Goal: Task Accomplishment & Management: Use online tool/utility

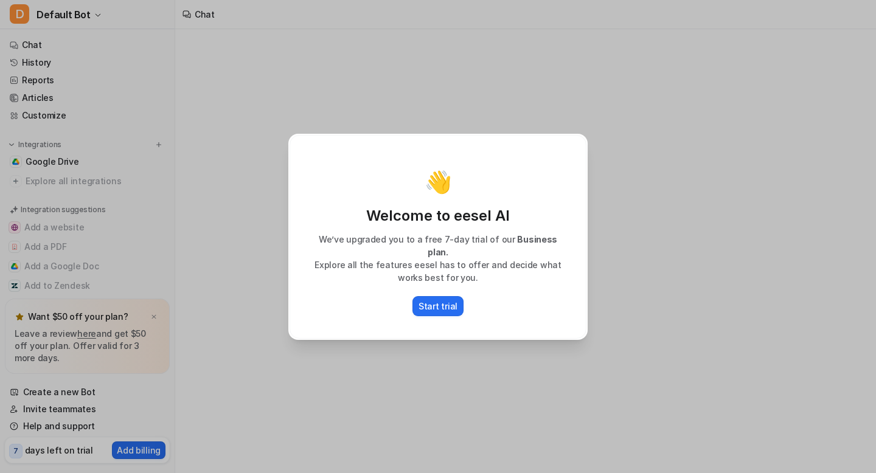
click at [278, 306] on div "👋 Welcome to eesel AI We’ve upgraded you to a free 7-day trial of our Business …" at bounding box center [438, 236] width 876 height 473
click at [423, 304] on p "Start trial" at bounding box center [437, 306] width 39 height 13
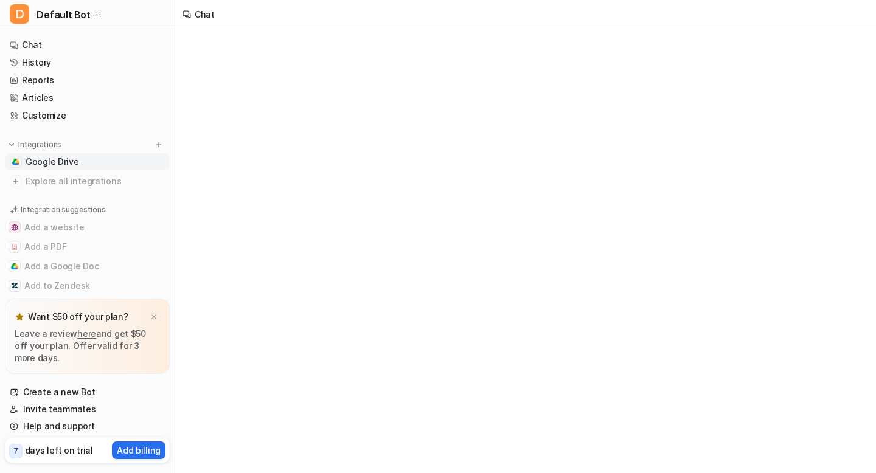
click at [92, 162] on link "Google Drive" at bounding box center [87, 161] width 165 height 17
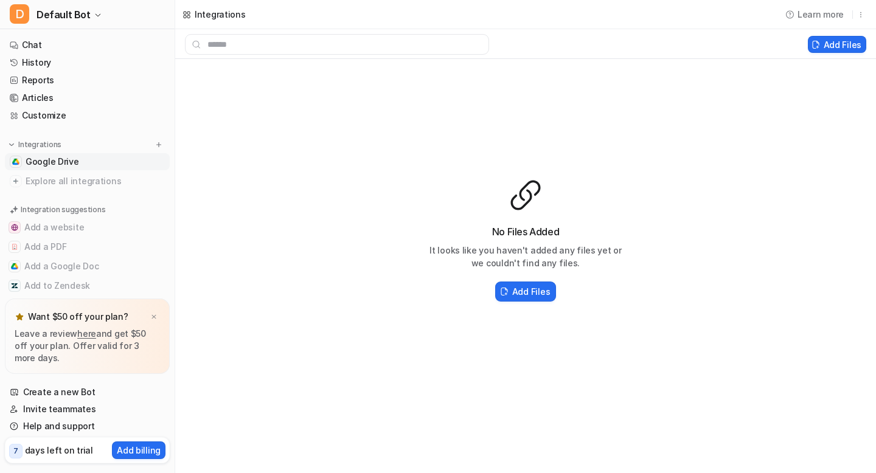
click at [766, 129] on div "No Files Added It looks like you haven't added any files yet or we couldn't fin…" at bounding box center [525, 241] width 701 height 364
click at [841, 44] on button "Add Files" at bounding box center [837, 44] width 58 height 17
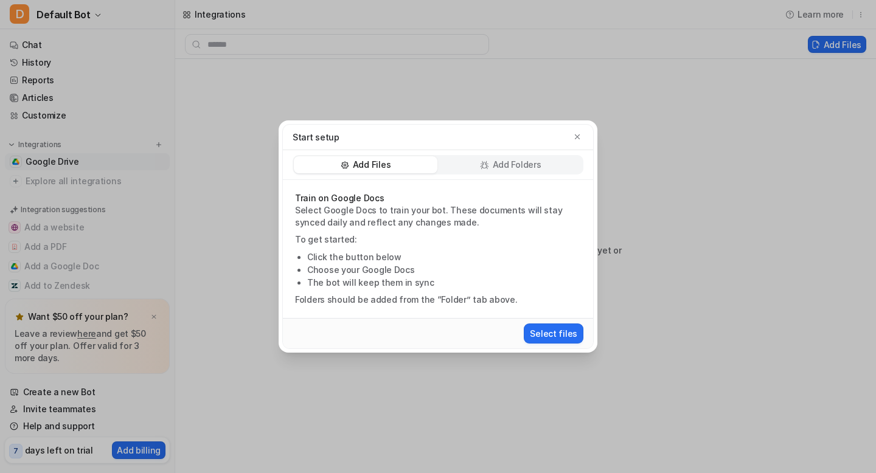
click at [474, 165] on div "Add Folders" at bounding box center [511, 164] width 144 height 17
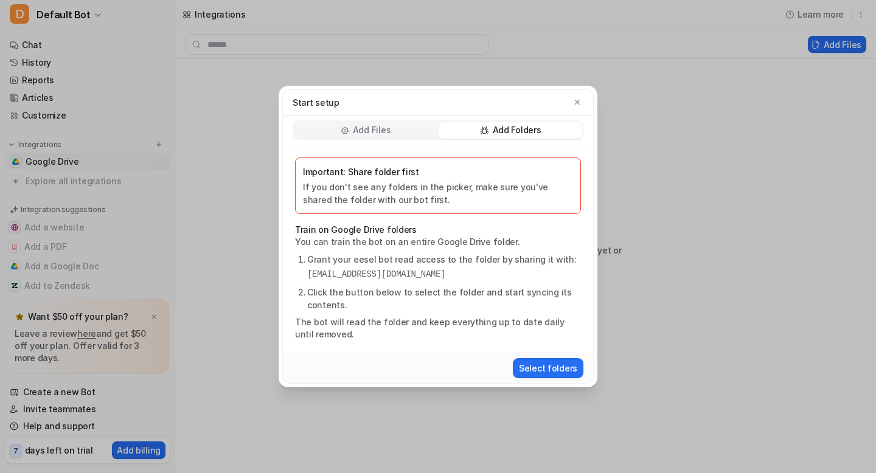
click at [370, 136] on div "Add Files" at bounding box center [366, 130] width 144 height 17
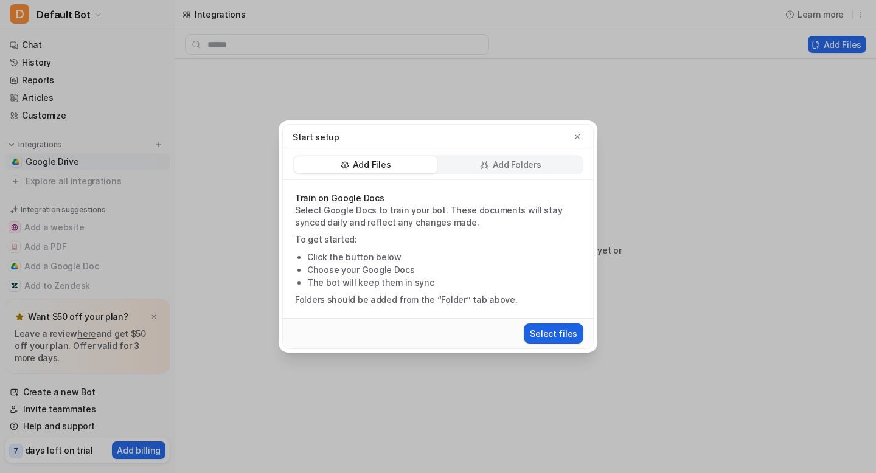
click at [559, 335] on button "Select files" at bounding box center [554, 334] width 60 height 20
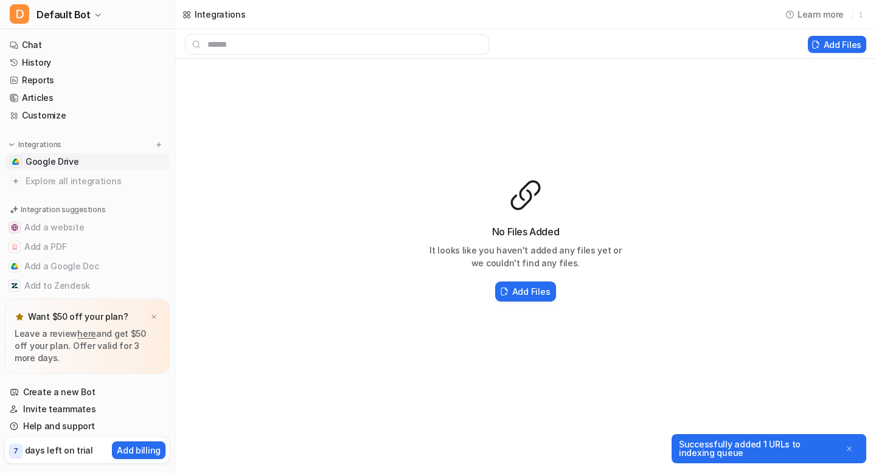
click at [729, 451] on div "Successfully added 1 URLs to indexing queue" at bounding box center [758, 448] width 159 height 17
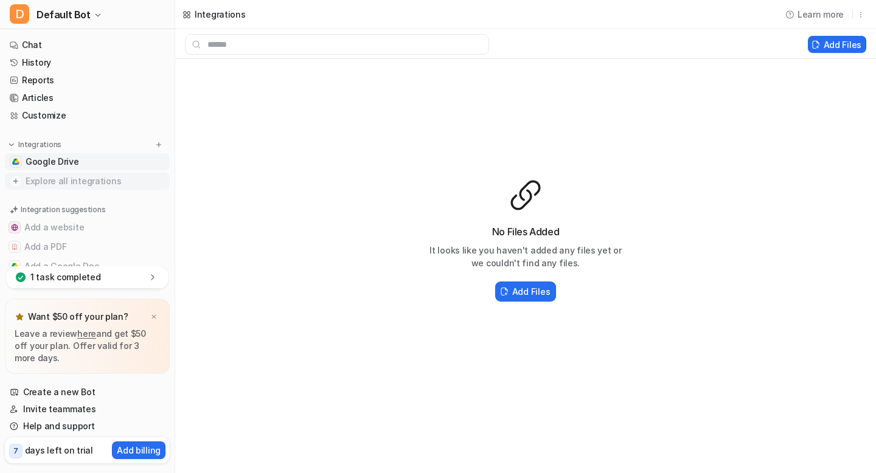
scroll to position [49, 0]
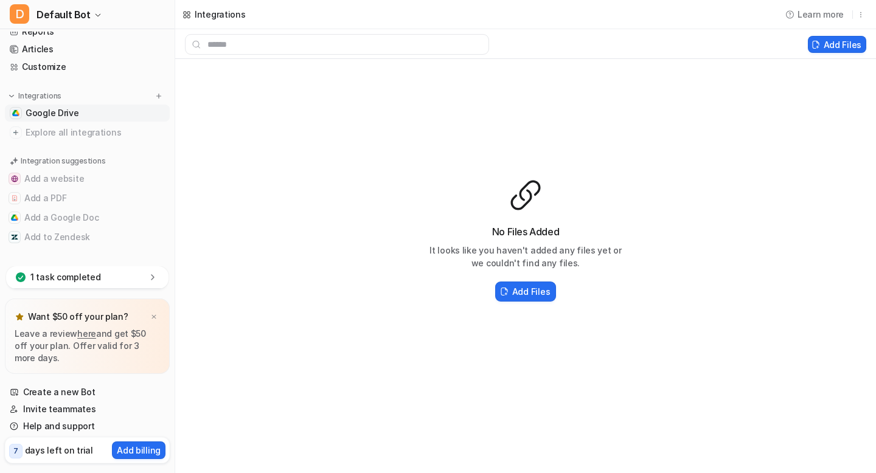
click at [88, 283] on p "1 task completed" at bounding box center [65, 277] width 71 height 12
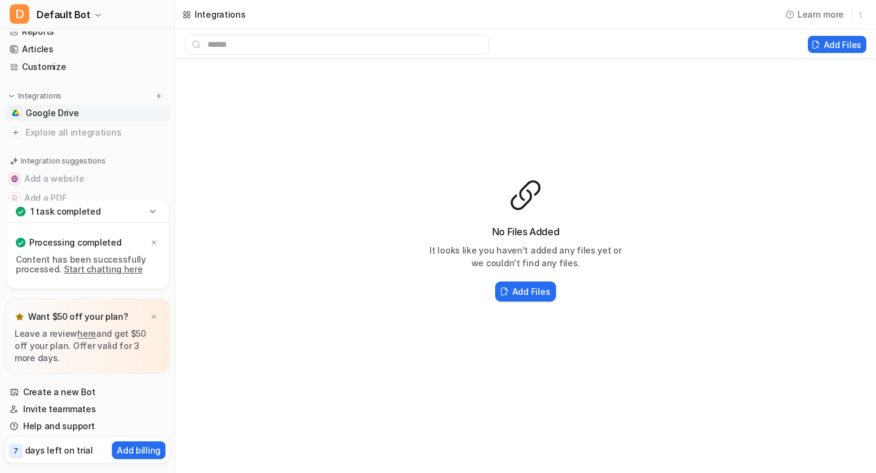
click at [76, 241] on p "Processing completed" at bounding box center [75, 243] width 92 height 12
click at [97, 269] on link "Start chatting here" at bounding box center [103, 269] width 79 height 10
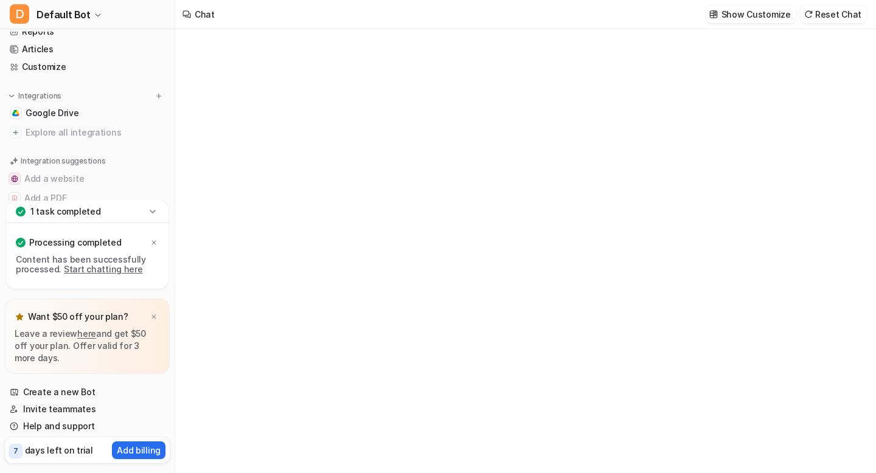
type textarea "**********"
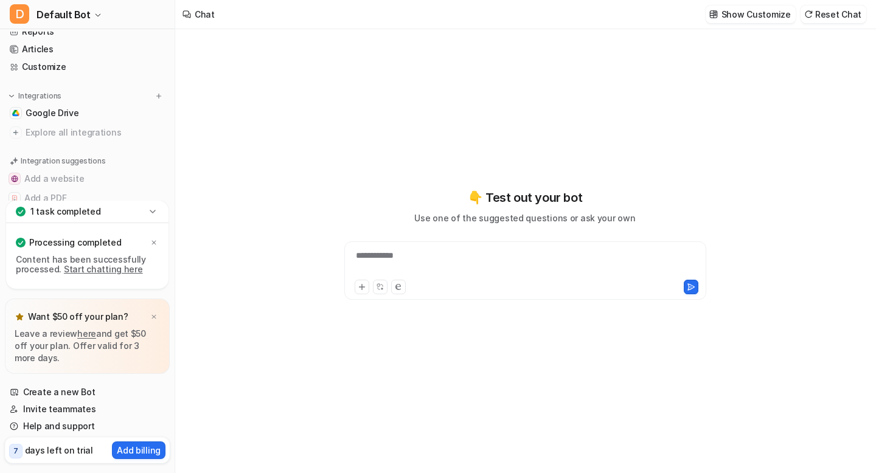
click at [373, 260] on div "**********" at bounding box center [525, 263] width 356 height 28
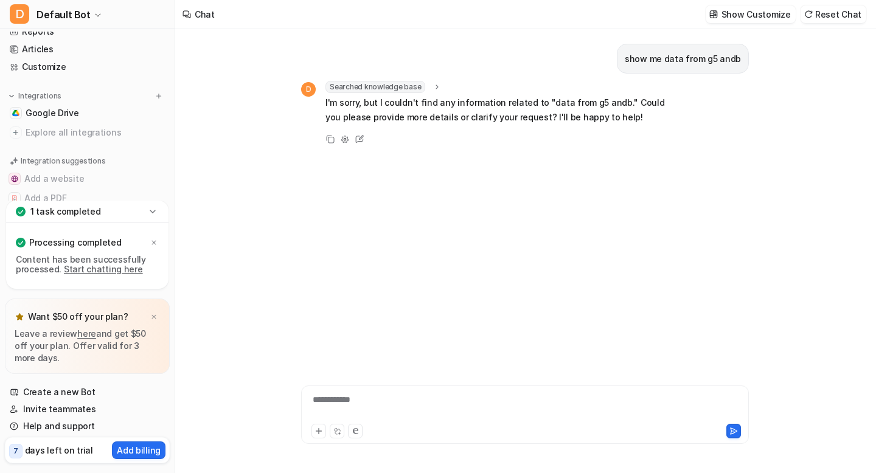
click at [153, 211] on icon at bounding box center [153, 212] width 12 height 12
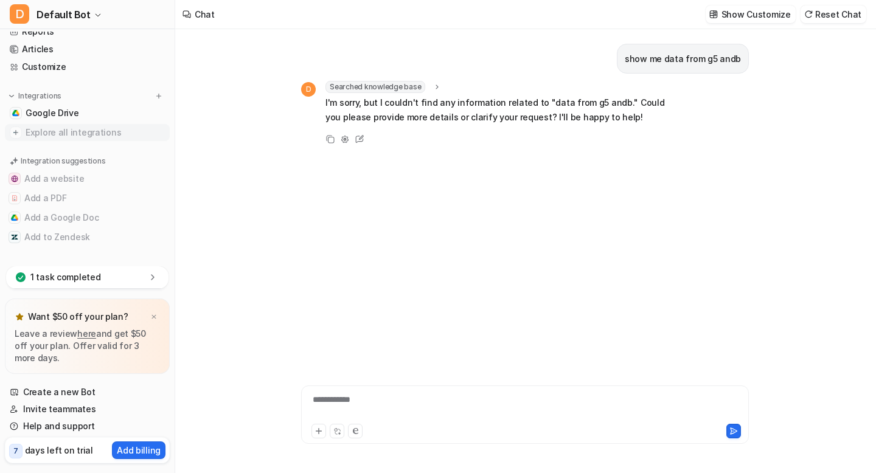
click at [17, 133] on img at bounding box center [16, 133] width 12 height 12
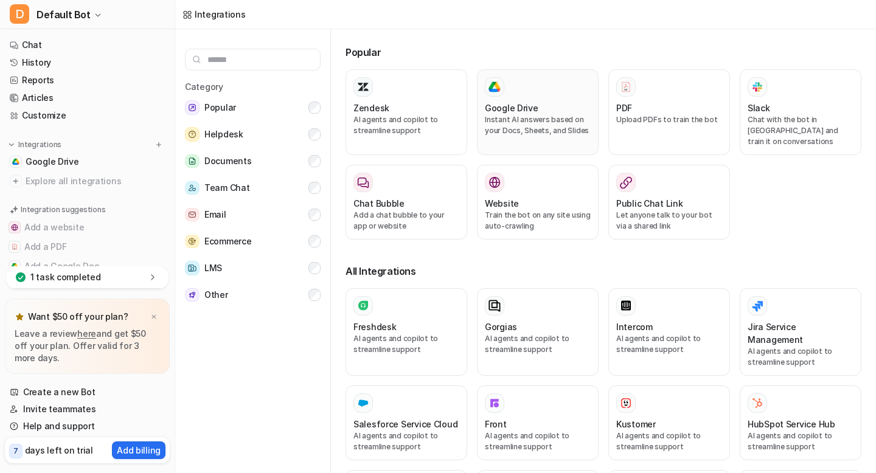
click at [536, 108] on div "Google Drive" at bounding box center [538, 108] width 106 height 13
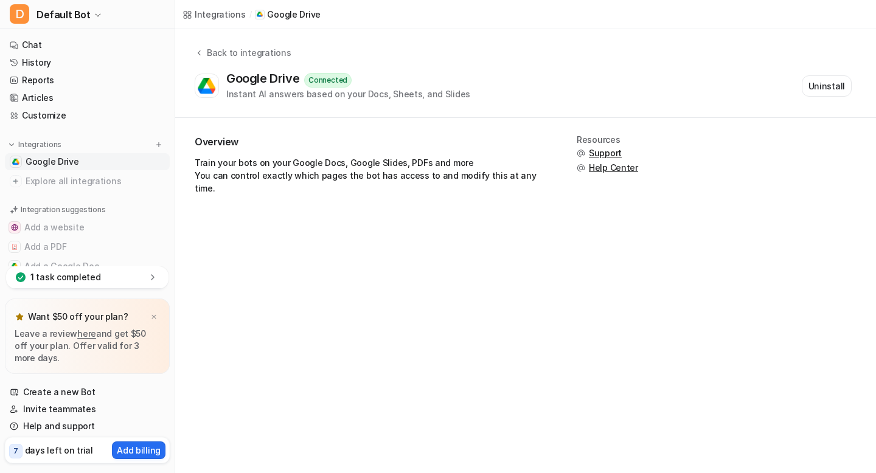
click at [259, 94] on div "Instant AI answers based on your Docs, Sheets, and Slides" at bounding box center [348, 94] width 244 height 13
click at [385, 175] on p "Train your bots on your Google Docs, Google Slides, PDFs and more You can contr…" at bounding box center [371, 175] width 353 height 38
click at [413, 231] on div "Integrations / Google Drive Back to integrations Google Drive Connected Instant…" at bounding box center [438, 236] width 876 height 473
click at [428, 170] on p "Train your bots on your Google Docs, Google Slides, PDFs and more You can contr…" at bounding box center [371, 175] width 353 height 38
click at [213, 57] on div "Back to integrations" at bounding box center [247, 52] width 88 height 13
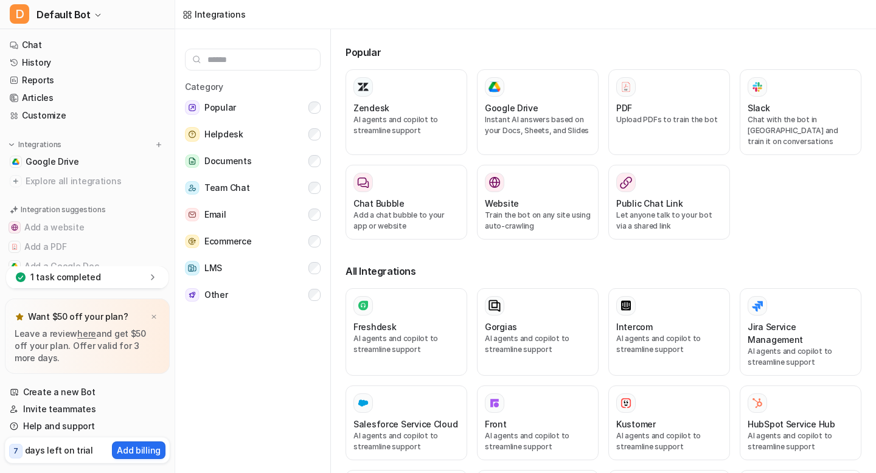
click at [76, 275] on p "1 task completed" at bounding box center [65, 277] width 71 height 12
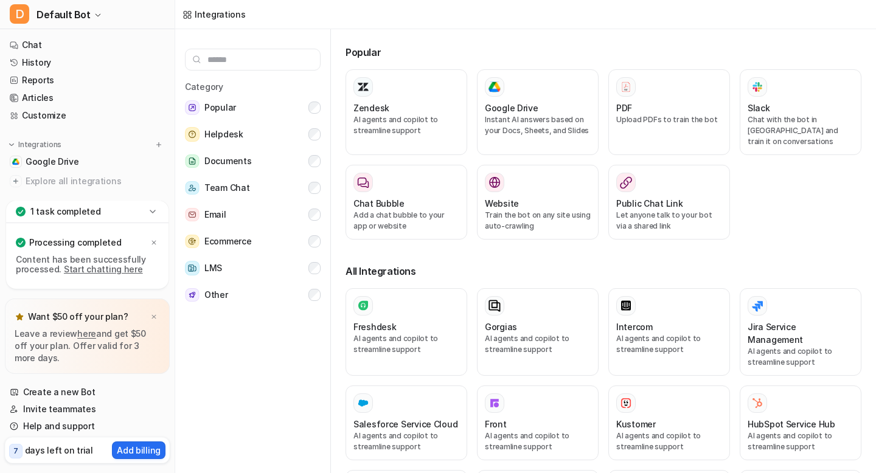
click at [103, 270] on link "Start chatting here" at bounding box center [103, 269] width 79 height 10
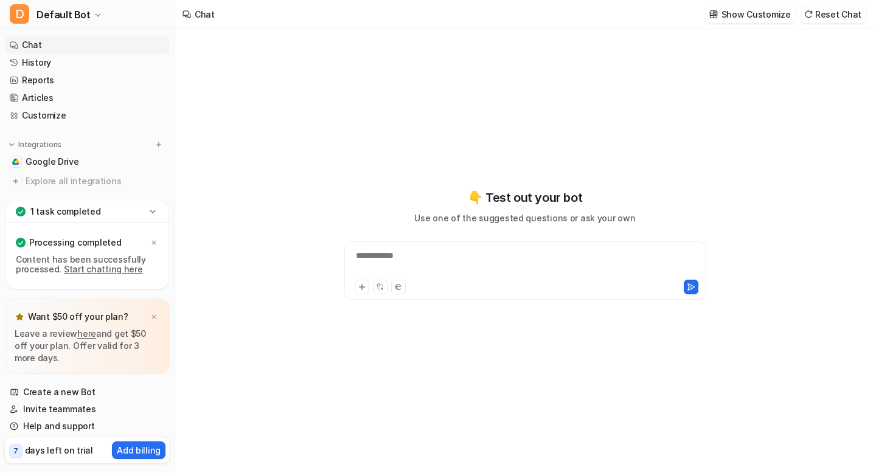
click at [431, 258] on div "**********" at bounding box center [525, 263] width 356 height 28
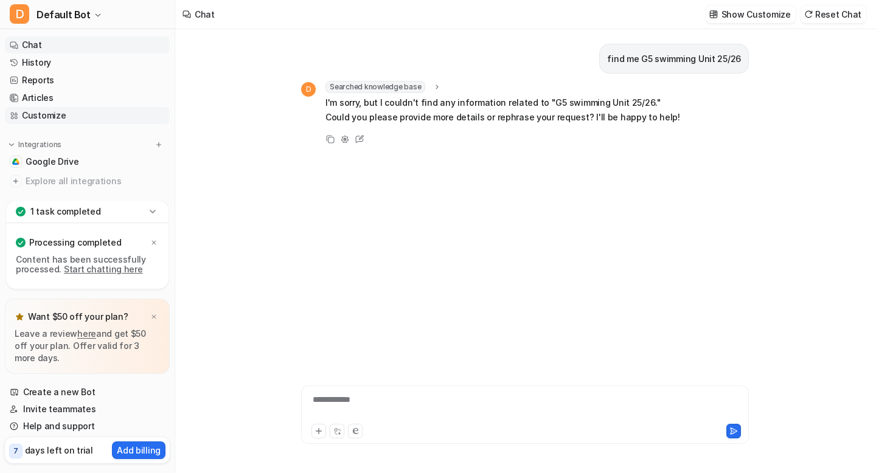
click at [64, 114] on link "Customize" at bounding box center [87, 115] width 165 height 17
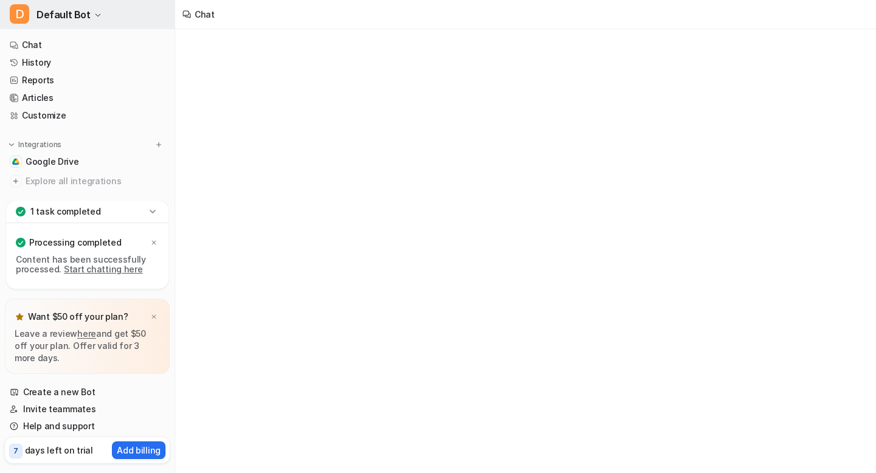
click at [88, 16] on button "D Default Bot" at bounding box center [87, 14] width 175 height 29
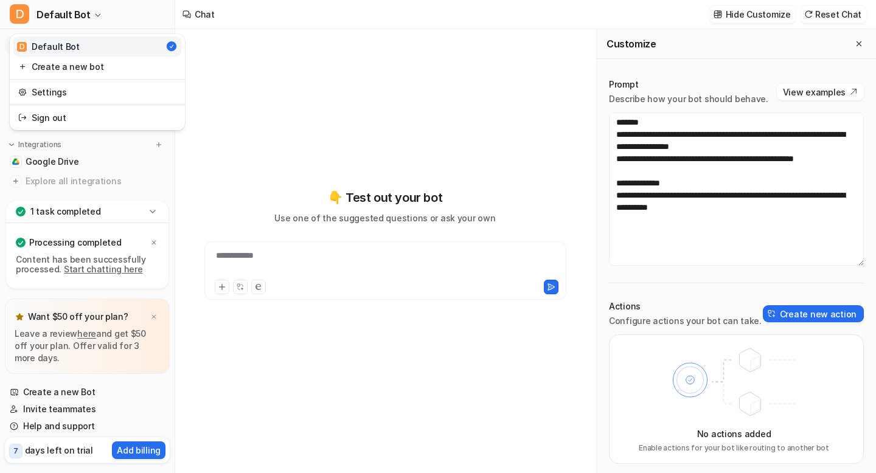
click at [321, 145] on div "**********" at bounding box center [438, 236] width 876 height 473
click at [861, 38] on button "Close flyout" at bounding box center [859, 43] width 15 height 15
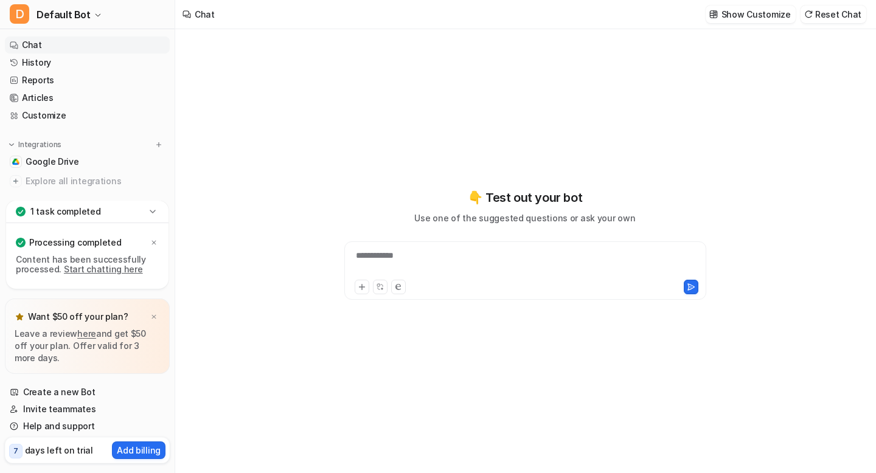
click at [101, 268] on link "Start chatting here" at bounding box center [103, 269] width 79 height 10
click at [359, 285] on icon at bounding box center [362, 287] width 9 height 9
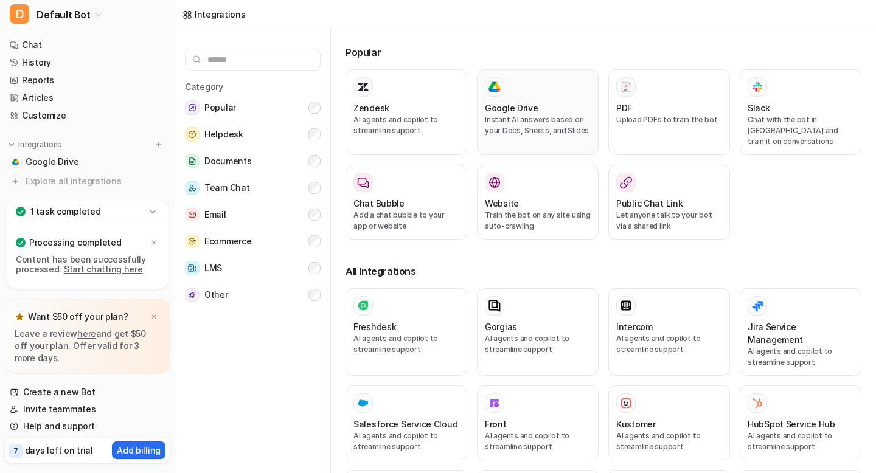
click at [538, 106] on div "Google Drive" at bounding box center [538, 108] width 106 height 13
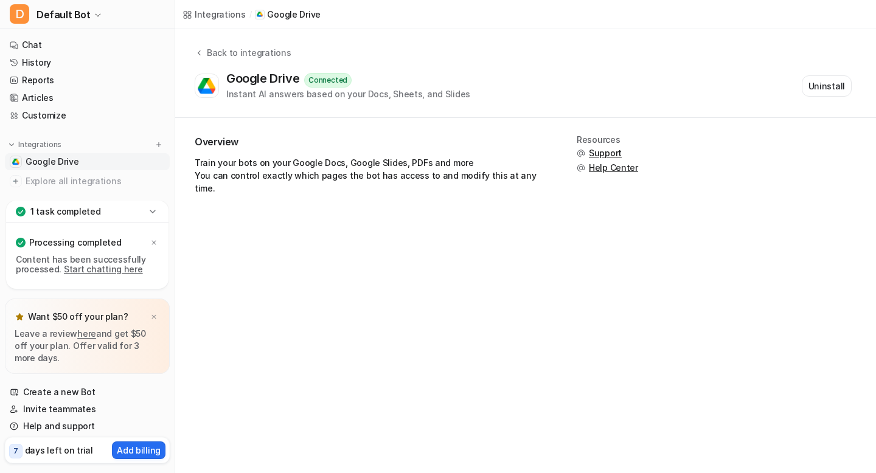
click at [384, 284] on div "Integrations / Google Drive Back to integrations Google Drive Connected Instant…" at bounding box center [438, 236] width 876 height 473
click at [152, 319] on img at bounding box center [153, 317] width 7 height 8
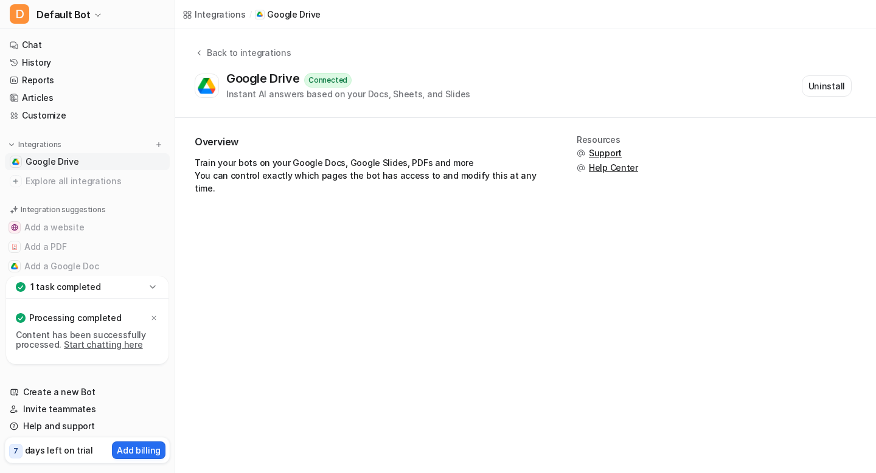
click at [98, 344] on link "Start chatting here" at bounding box center [103, 344] width 79 height 10
